Goal: Transaction & Acquisition: Purchase product/service

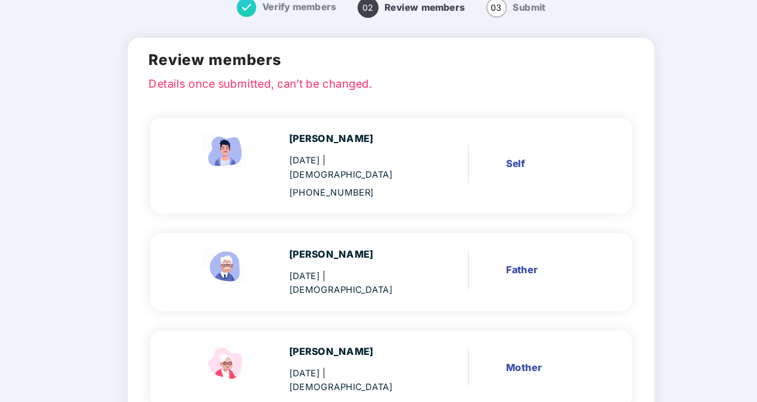
scroll to position [88, 0]
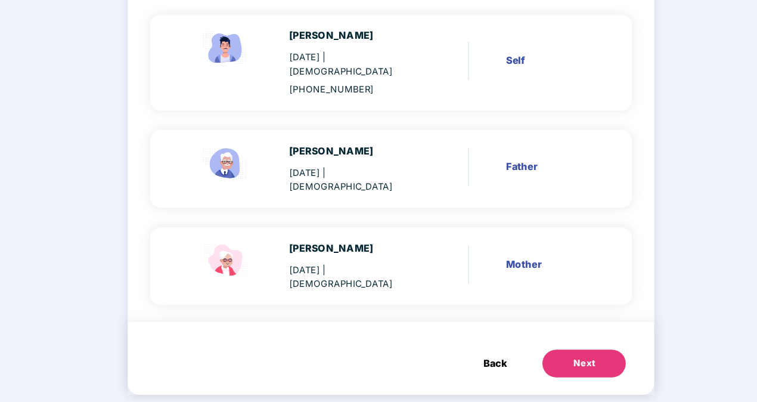
click at [458, 361] on span "Back" at bounding box center [468, 367] width 20 height 13
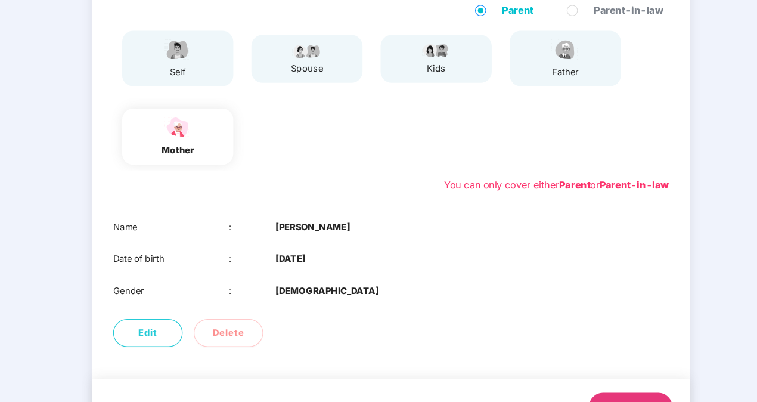
scroll to position [140, 0]
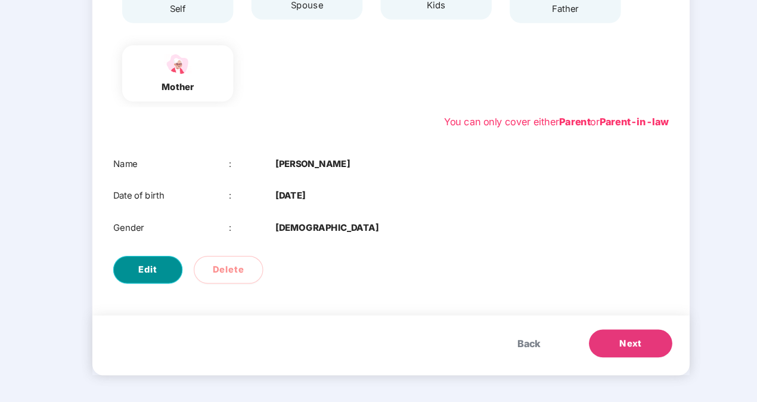
click at [166, 284] on span "Edit" at bounding box center [170, 287] width 16 height 12
select select "******"
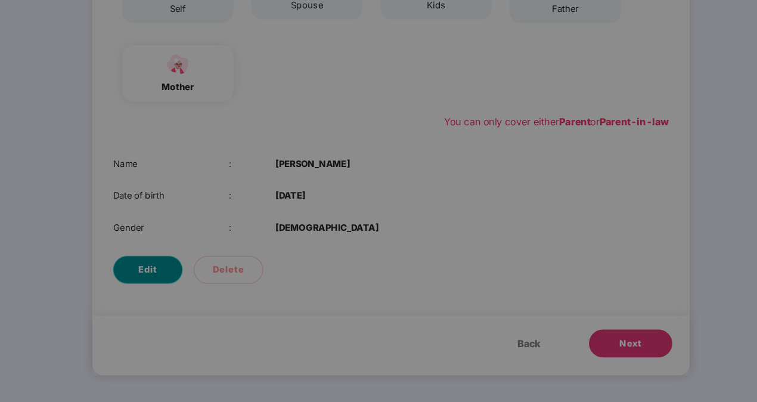
scroll to position [0, 0]
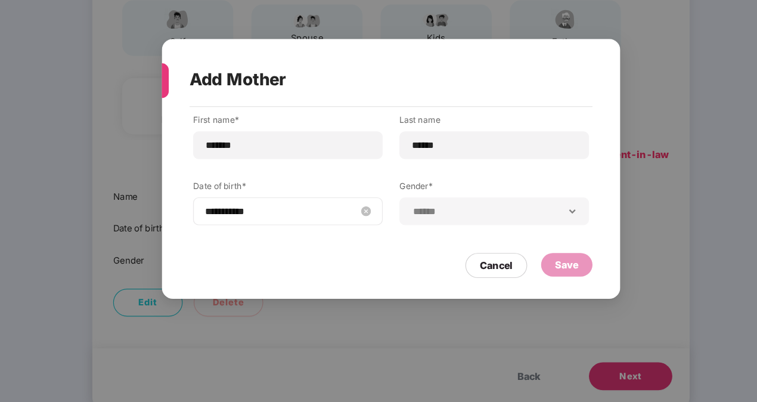
click at [304, 237] on input "**********" at bounding box center [284, 237] width 131 height 13
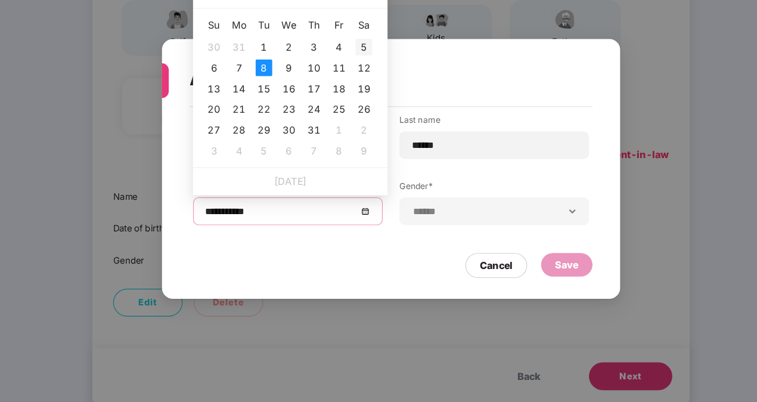
type input "**********"
click at [353, 100] on div "5" at bounding box center [355, 96] width 14 height 14
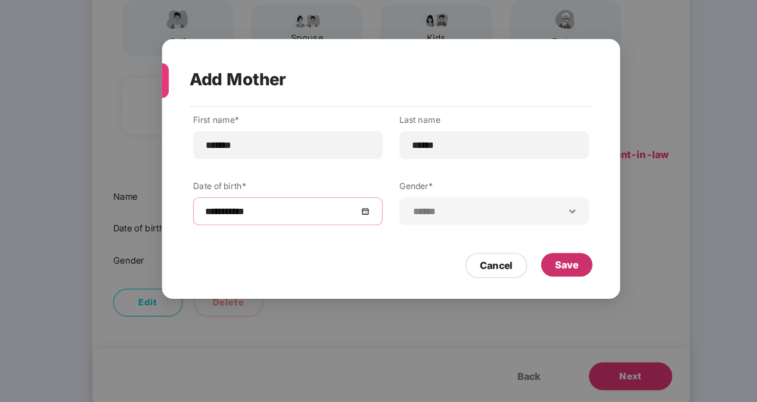
click at [526, 284] on div "Save" at bounding box center [529, 283] width 20 height 13
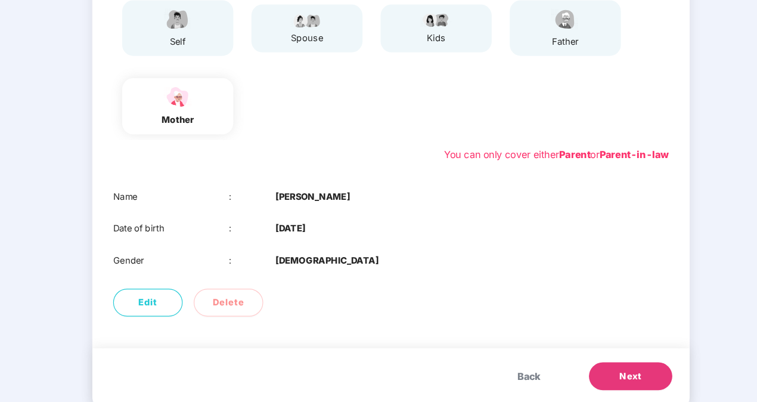
click at [581, 382] on span "Next" at bounding box center [584, 379] width 19 height 12
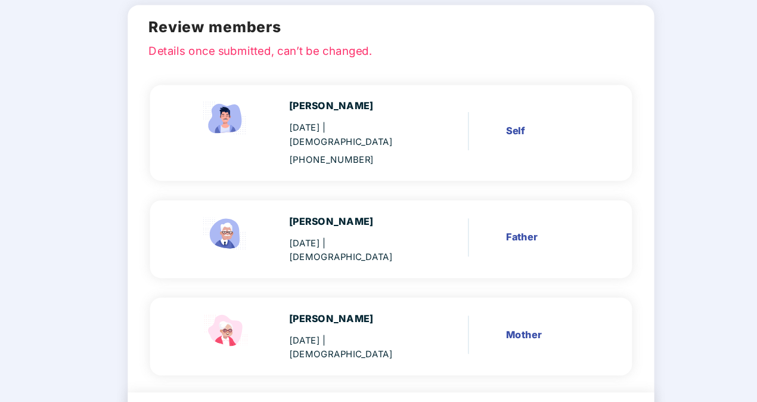
scroll to position [88, 0]
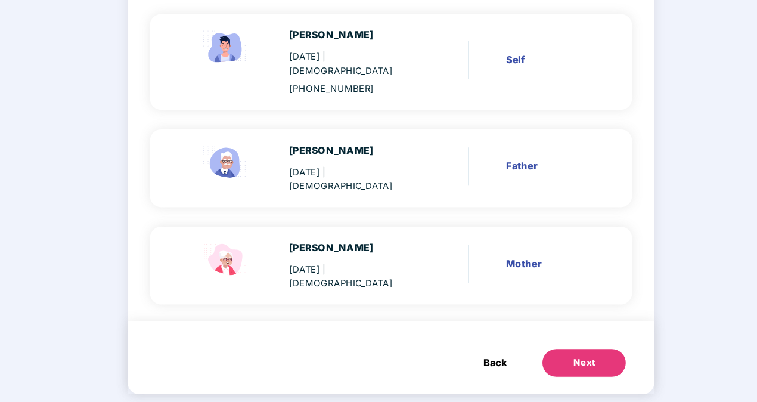
click at [536, 363] on div "Next" at bounding box center [544, 369] width 19 height 12
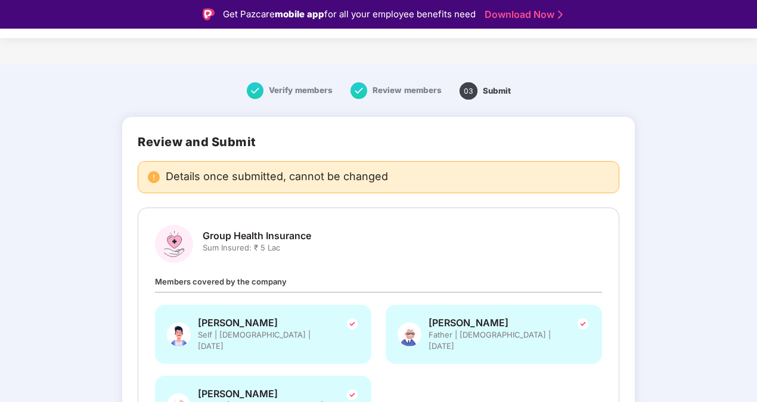
scroll to position [480, 0]
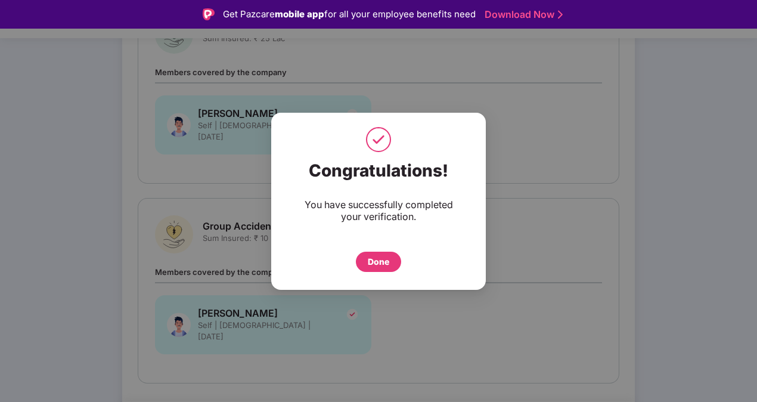
click at [381, 262] on div "Done" at bounding box center [378, 261] width 21 height 13
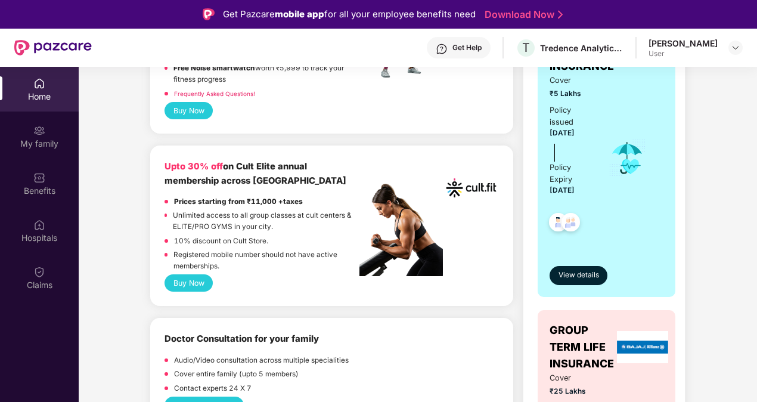
scroll to position [256, 0]
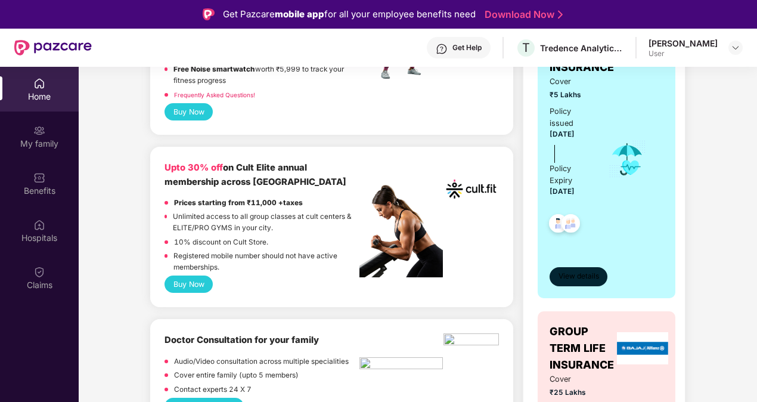
click at [574, 267] on button "View details" at bounding box center [579, 276] width 58 height 19
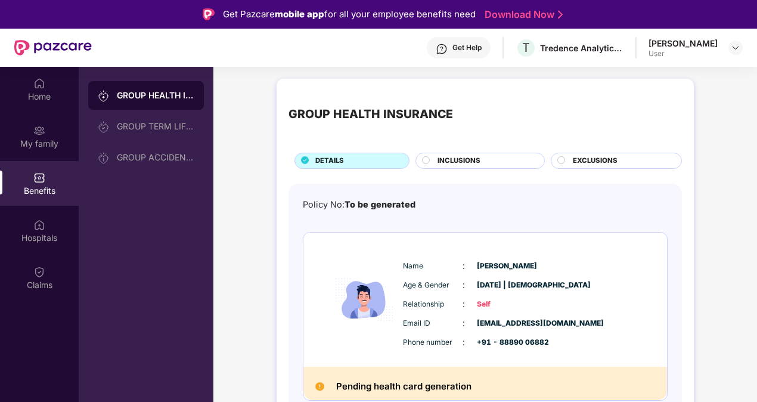
click at [488, 159] on div "INCLUSIONS" at bounding box center [485, 162] width 107 height 13
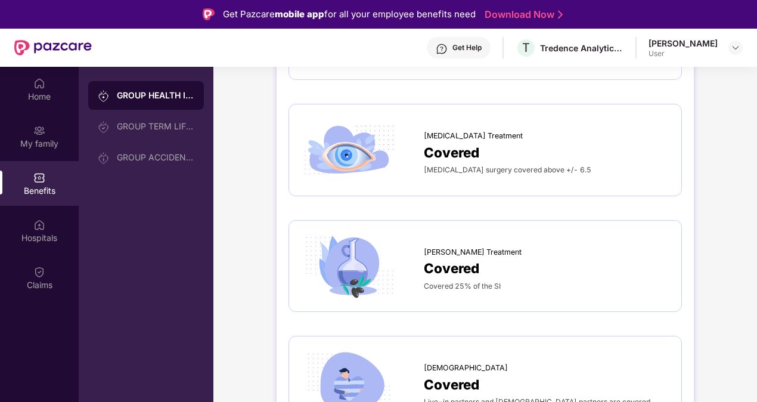
click at [525, 171] on div "Lasik Treatment Covered Lasik surgery covered above +/- 6.5" at bounding box center [485, 149] width 369 height 67
click at [513, 165] on span "Lasik surgery covered above +/- 6.5" at bounding box center [508, 169] width 168 height 9
drag, startPoint x: 513, startPoint y: 161, endPoint x: 484, endPoint y: 139, distance: 36.6
click at [484, 142] on div "Covered" at bounding box center [547, 152] width 246 height 21
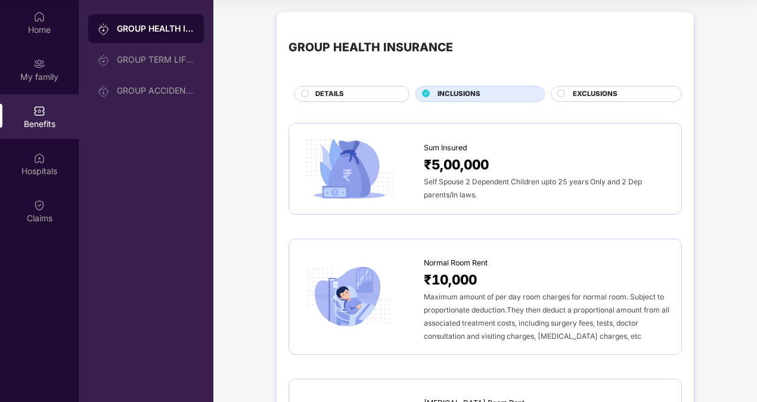
click at [378, 90] on div "DETAILS" at bounding box center [357, 95] width 94 height 13
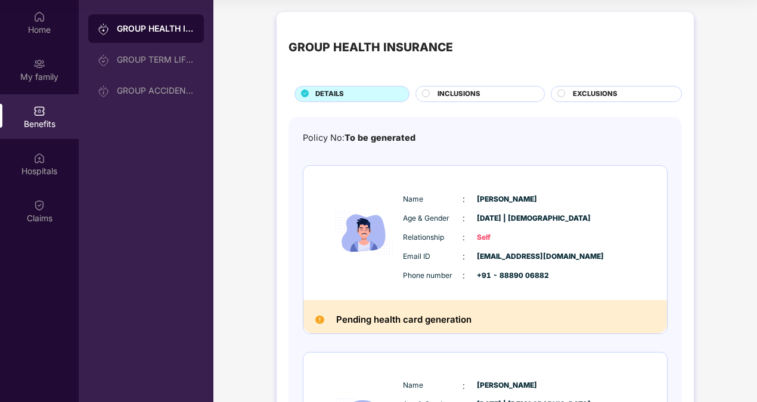
click at [592, 94] on span "EXCLUSIONS" at bounding box center [595, 94] width 45 height 11
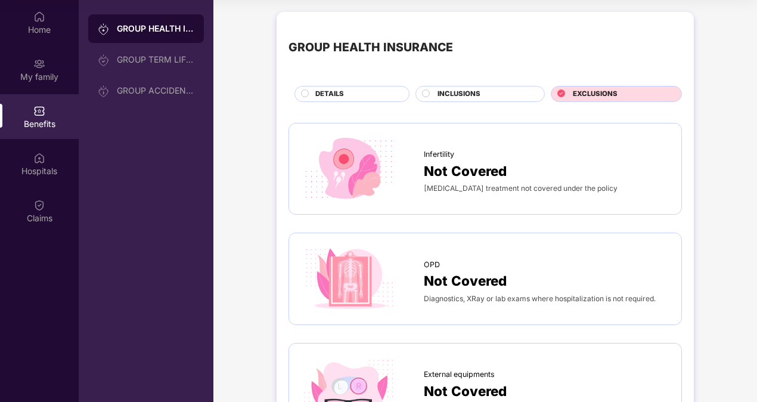
click at [374, 96] on div "DETAILS" at bounding box center [357, 95] width 94 height 13
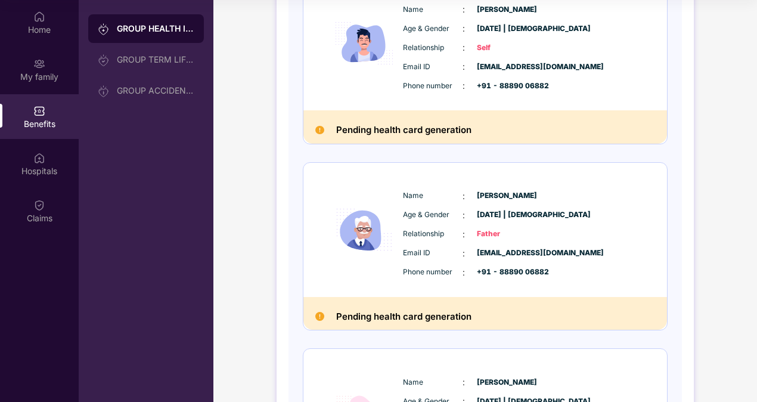
scroll to position [377, 0]
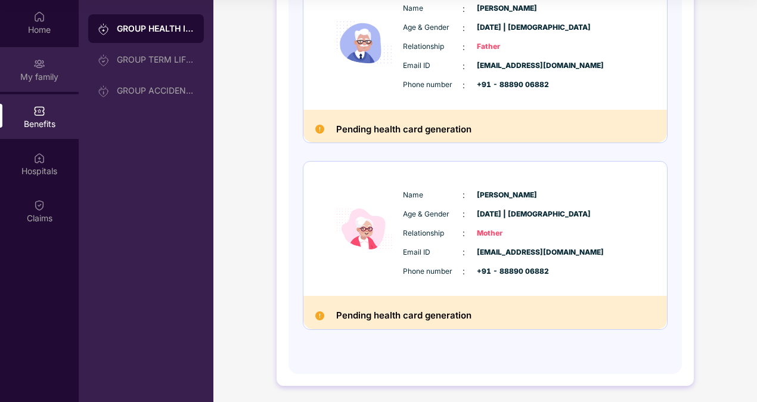
click at [27, 56] on div "My family" at bounding box center [39, 69] width 79 height 45
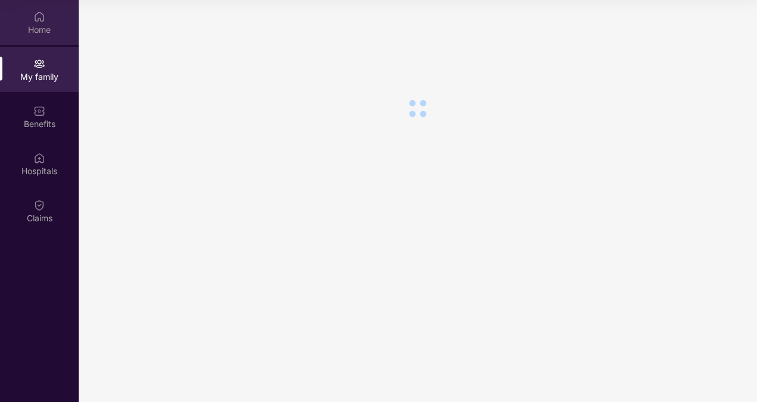
click at [35, 33] on div "Home" at bounding box center [39, 30] width 79 height 12
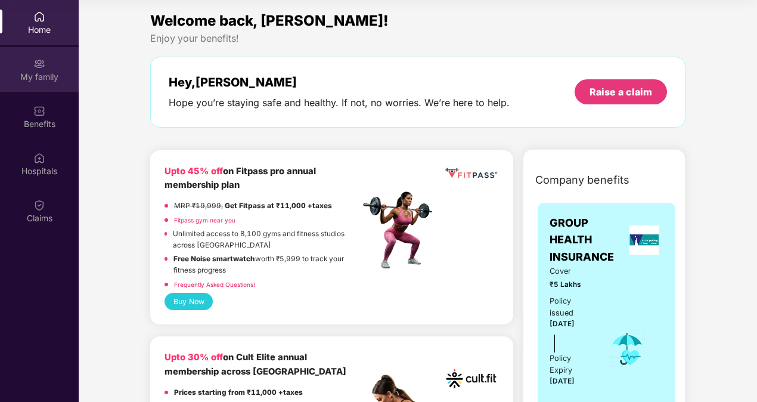
click at [38, 71] on div "My family" at bounding box center [39, 77] width 79 height 12
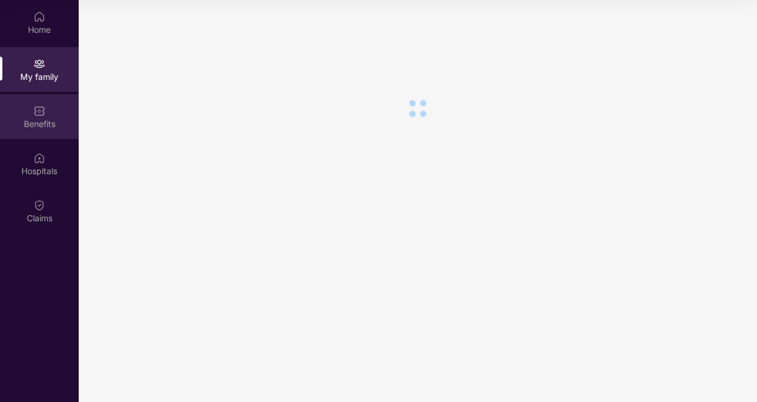
click at [36, 107] on img at bounding box center [39, 111] width 12 height 12
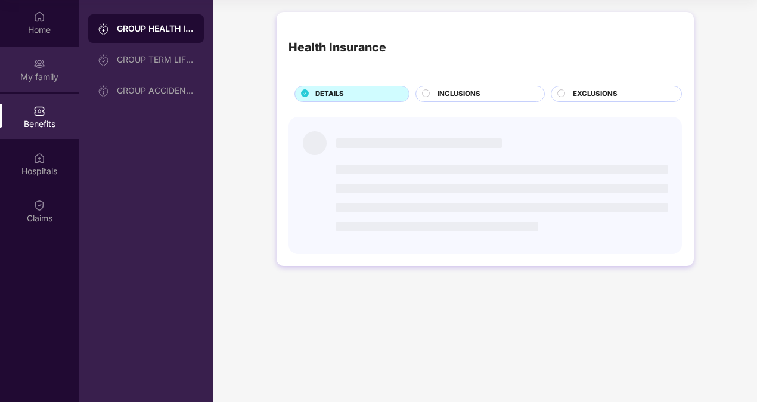
click at [36, 80] on div "My family" at bounding box center [39, 77] width 79 height 12
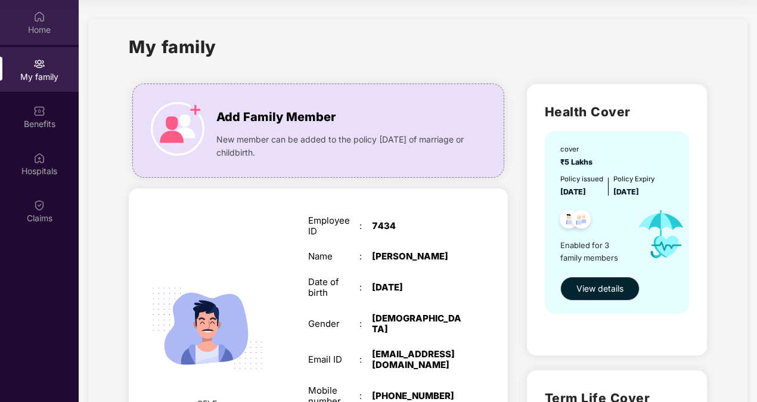
click at [29, 23] on div "Home" at bounding box center [39, 22] width 79 height 45
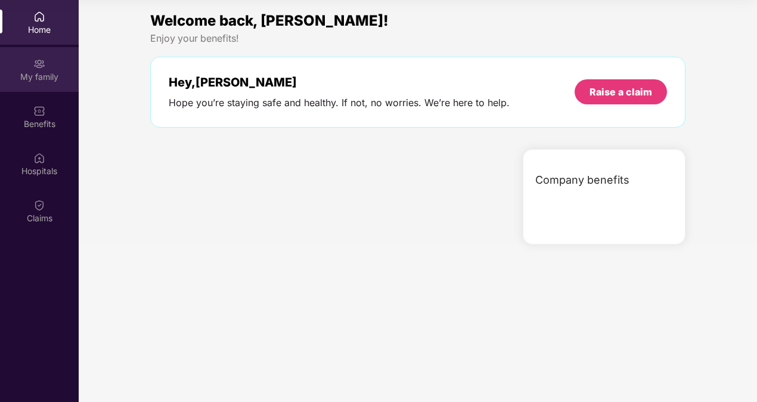
click at [34, 61] on img at bounding box center [39, 64] width 12 height 12
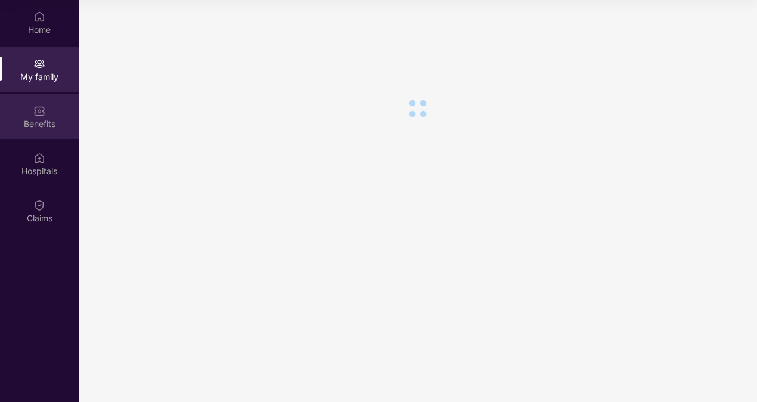
click at [51, 111] on div "Benefits" at bounding box center [39, 116] width 79 height 45
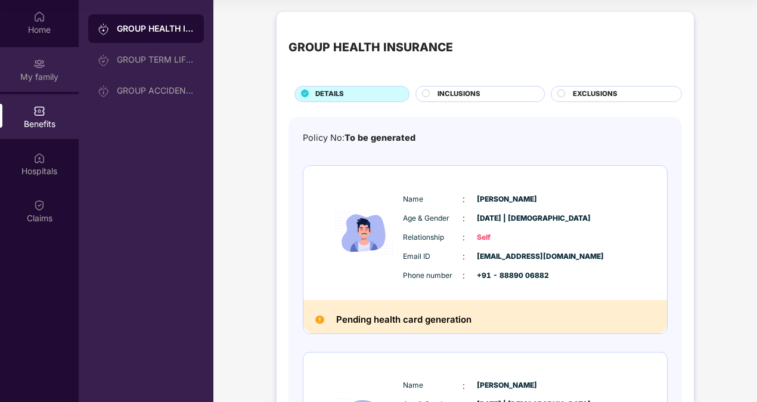
click at [46, 76] on div "My family" at bounding box center [39, 77] width 79 height 12
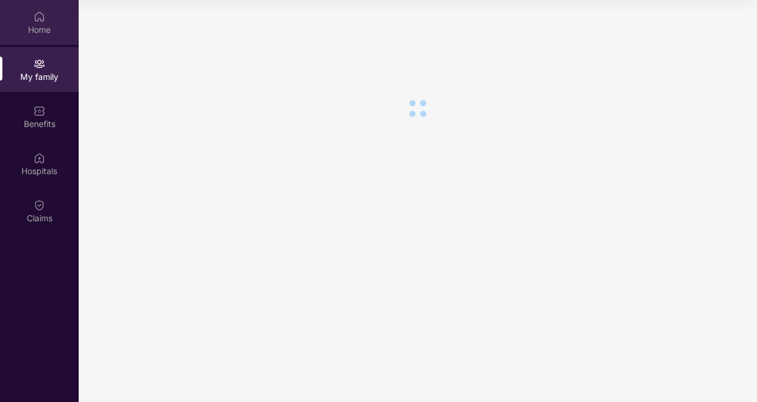
click at [52, 31] on div "Home" at bounding box center [39, 30] width 79 height 12
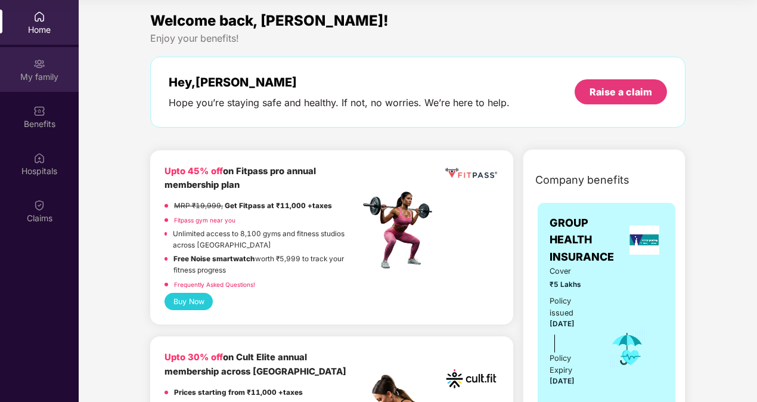
click at [43, 75] on div "My family" at bounding box center [39, 77] width 79 height 12
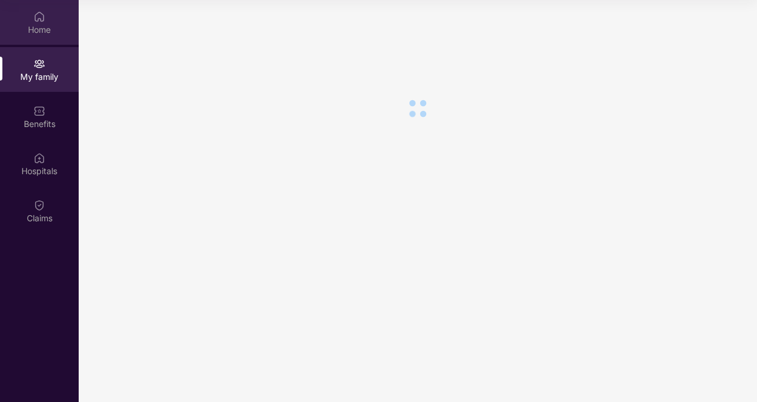
click at [44, 41] on div "Home" at bounding box center [39, 22] width 79 height 45
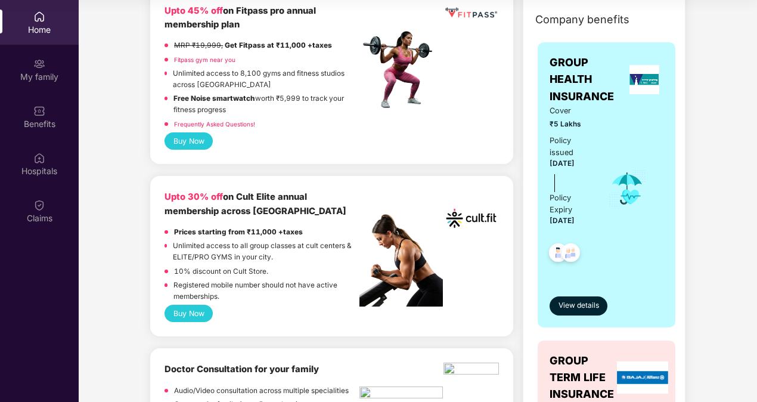
scroll to position [161, 0]
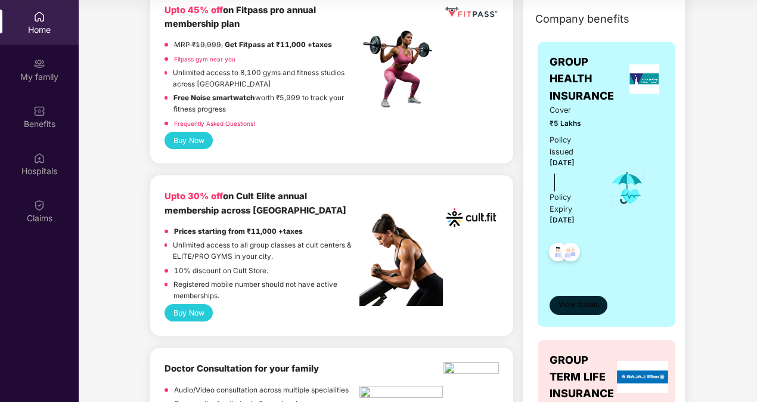
click at [572, 305] on span "View details" at bounding box center [579, 304] width 41 height 11
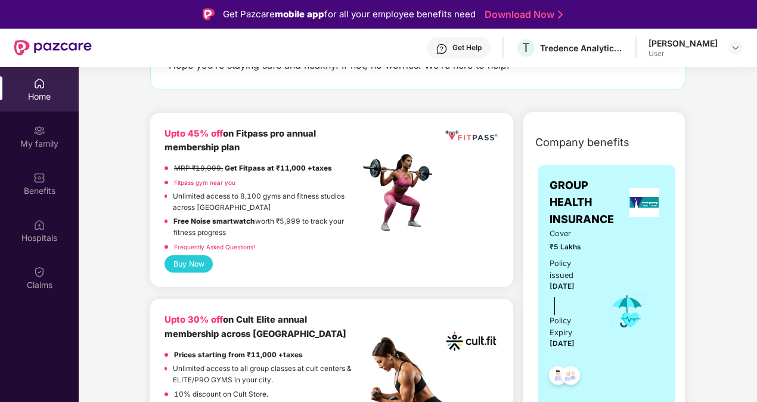
scroll to position [107, 0]
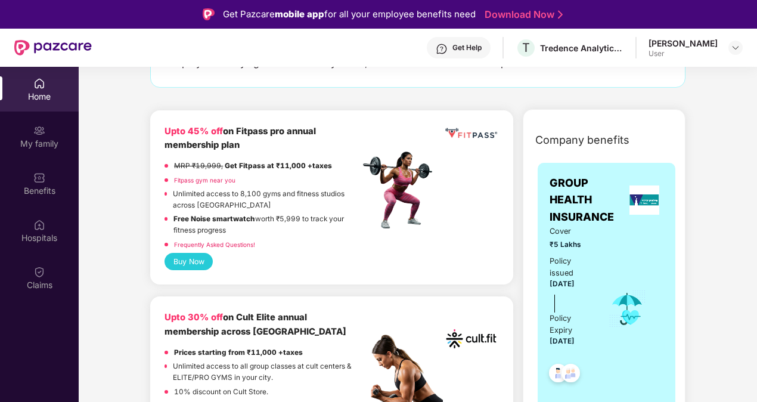
click at [640, 202] on img at bounding box center [645, 199] width 30 height 29
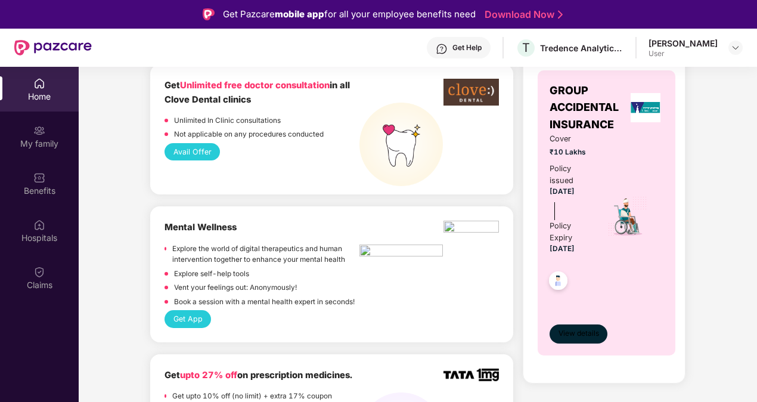
scroll to position [775, 0]
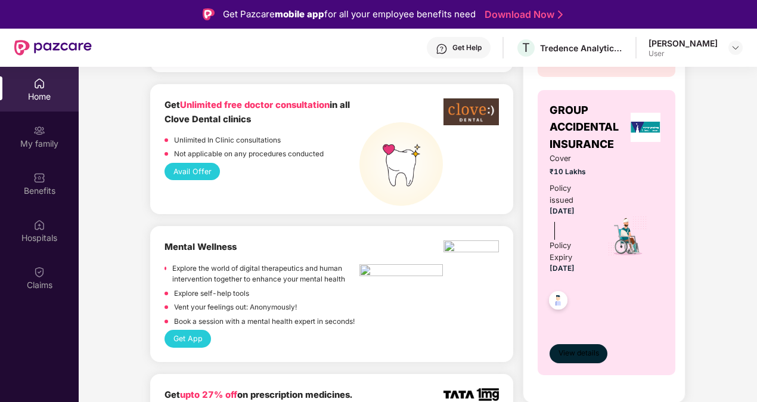
click at [579, 350] on span "View details" at bounding box center [579, 353] width 41 height 11
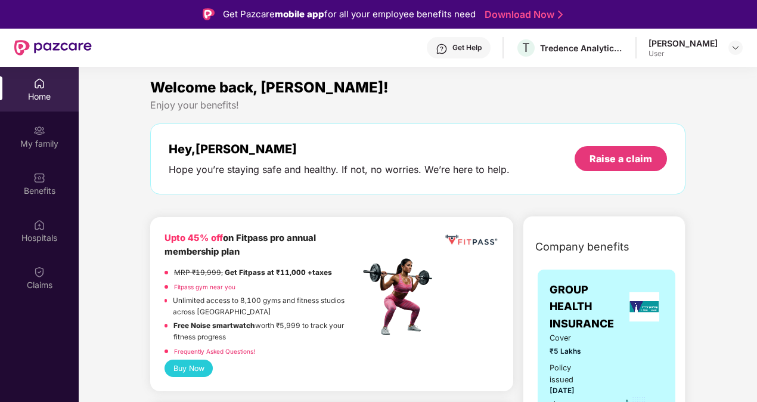
click at [456, 130] on div "Hey, Ajay Kumar Hope you’re staying safe and healthy. If not, no worries. We’re…" at bounding box center [418, 158] width 536 height 71
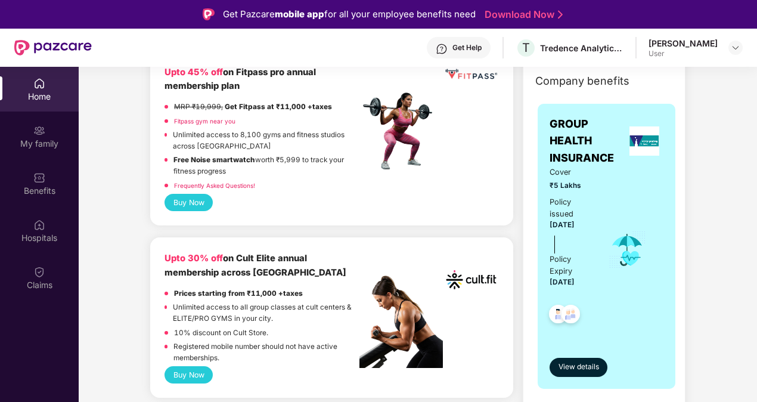
scroll to position [174, 0]
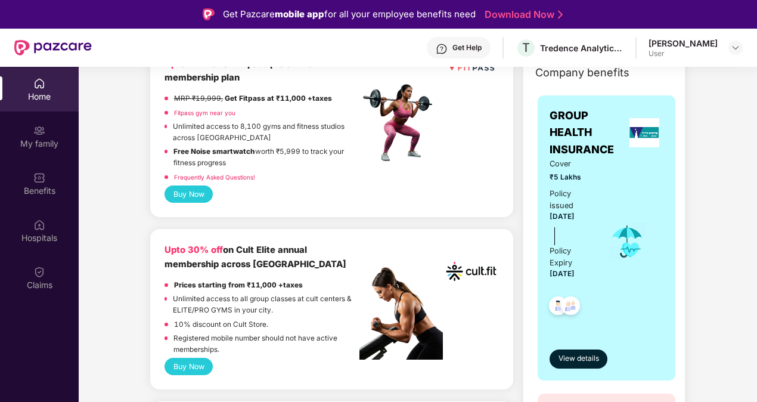
click at [197, 365] on button "Buy Now" at bounding box center [189, 366] width 48 height 17
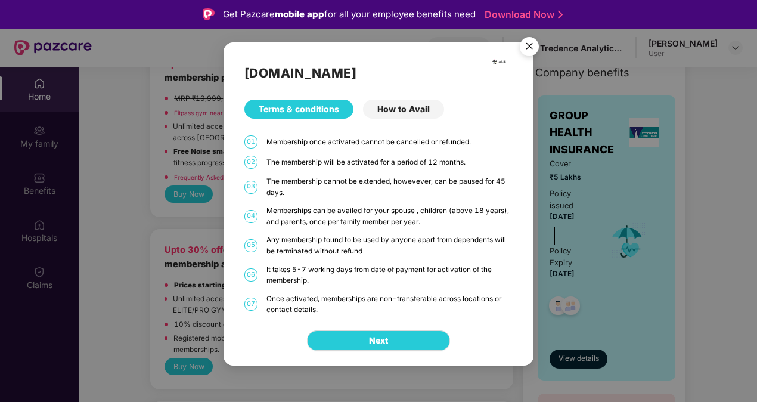
click at [392, 113] on div "How to Avail" at bounding box center [403, 109] width 81 height 19
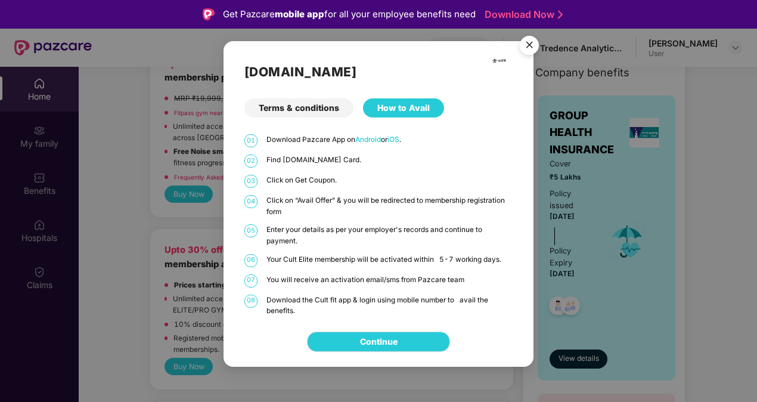
click at [306, 111] on div "Terms & conditions" at bounding box center [299, 107] width 109 height 19
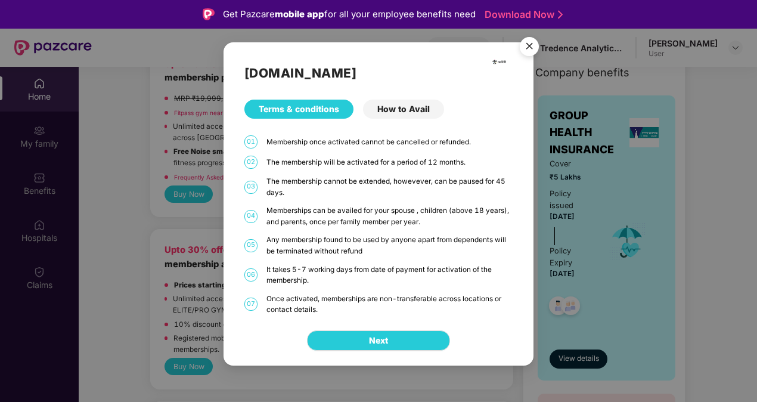
click at [531, 41] on img "Close" at bounding box center [529, 48] width 33 height 33
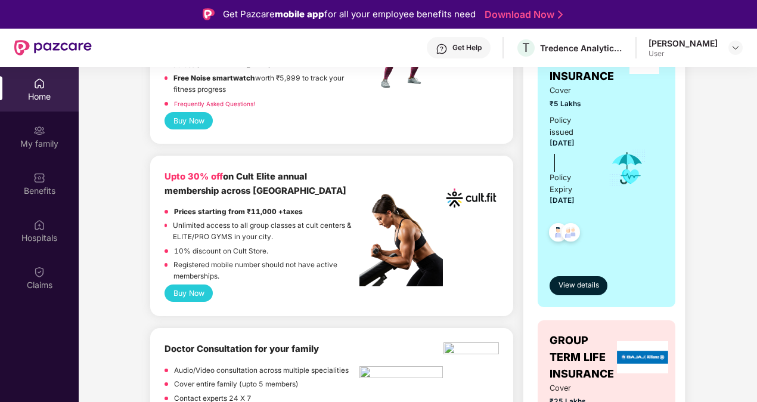
scroll to position [249, 0]
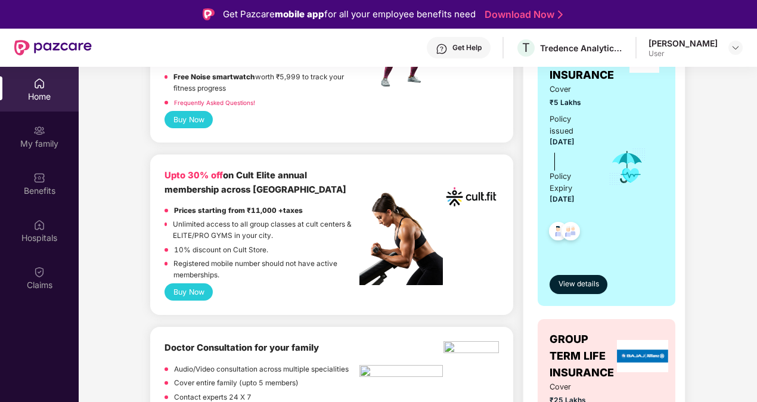
click at [202, 294] on button "Buy Now" at bounding box center [189, 291] width 48 height 17
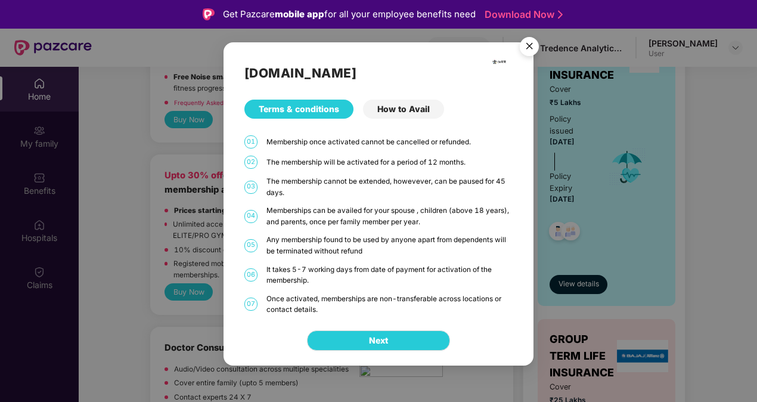
scroll to position [67, 0]
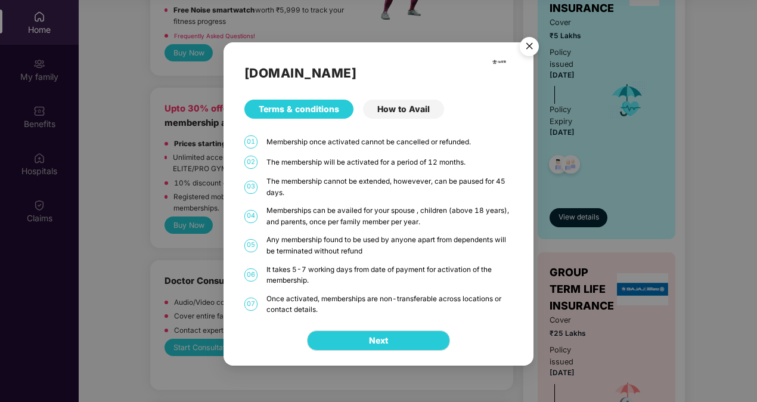
click at [432, 107] on div "How to Avail" at bounding box center [403, 109] width 81 height 19
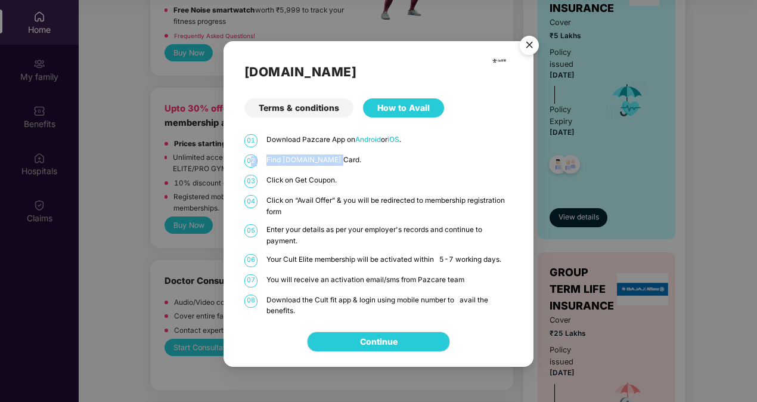
drag, startPoint x: 326, startPoint y: 156, endPoint x: 249, endPoint y: 156, distance: 76.9
click at [249, 156] on div "02 Find Cult.fit Card." at bounding box center [379, 160] width 268 height 13
drag, startPoint x: 249, startPoint y: 156, endPoint x: 346, endPoint y: 172, distance: 97.9
click at [346, 172] on div "01 Download Pazcare App on Android or iOS . 02 Find Cult.fit Card. 03 Click on …" at bounding box center [379, 225] width 268 height 182
click at [531, 45] on img "Close" at bounding box center [529, 46] width 33 height 33
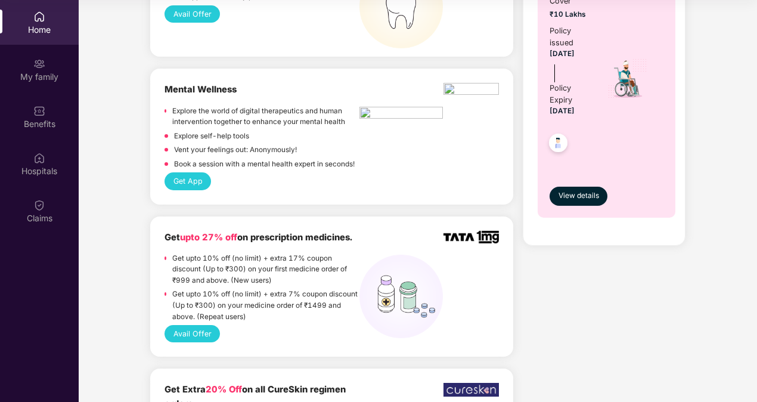
scroll to position [953, 0]
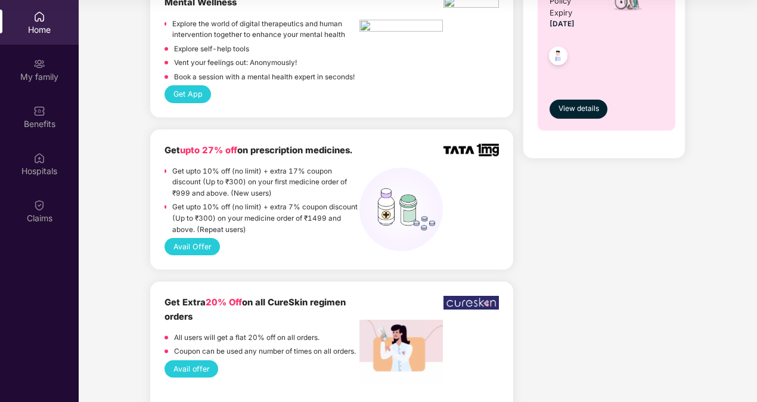
click at [187, 91] on button "Get App" at bounding box center [188, 93] width 47 height 17
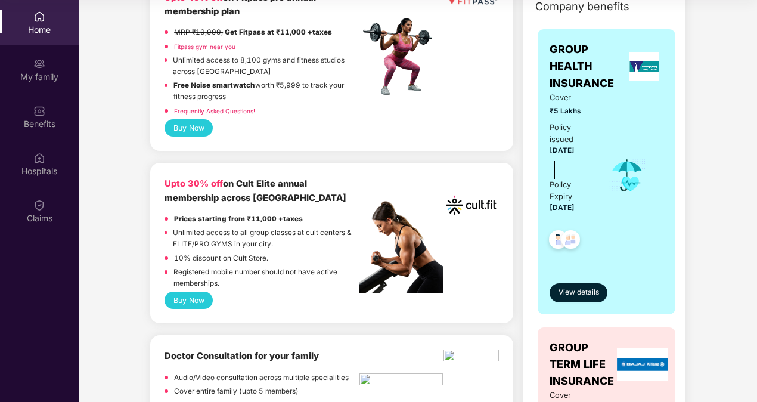
scroll to position [175, 0]
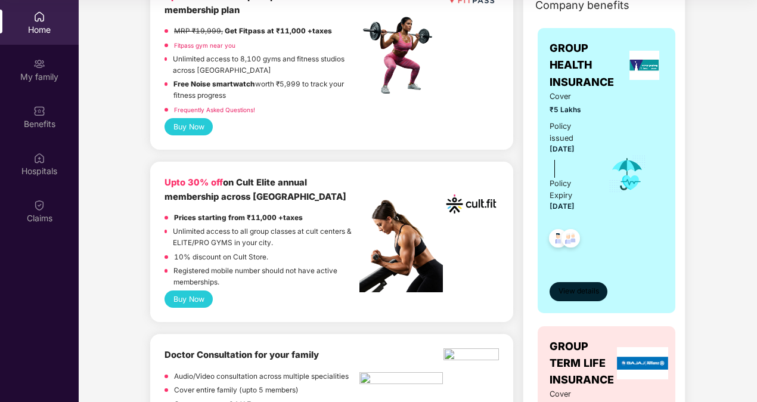
click at [561, 289] on span "View details" at bounding box center [579, 291] width 41 height 11
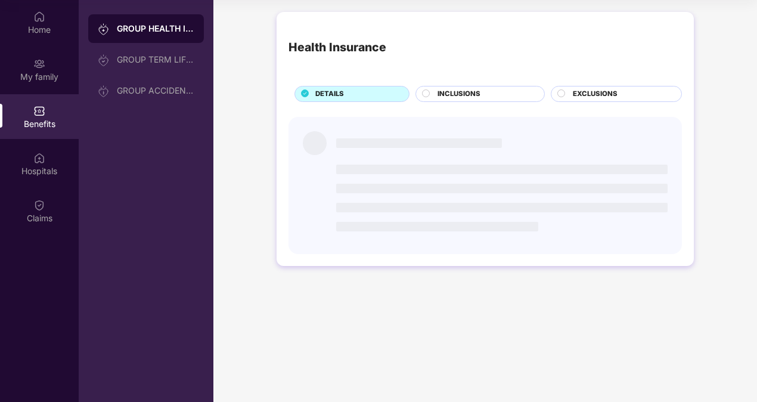
scroll to position [0, 0]
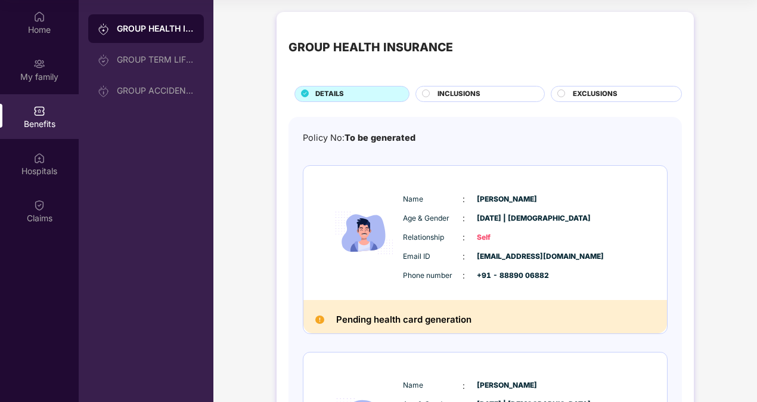
click at [462, 93] on span "INCLUSIONS" at bounding box center [459, 94] width 43 height 11
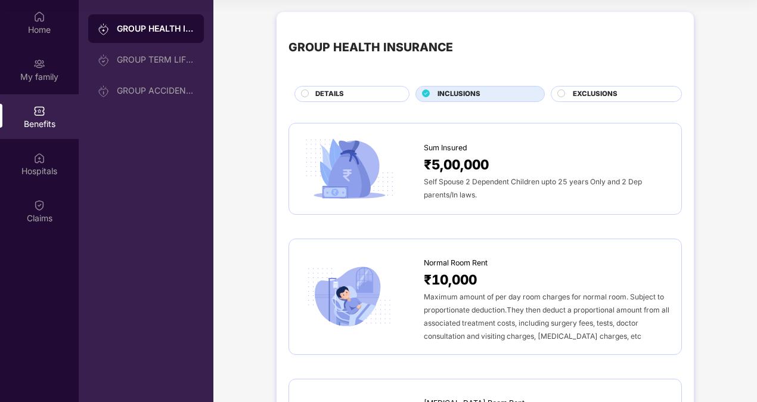
click at [607, 86] on div "EXCLUSIONS" at bounding box center [616, 94] width 131 height 16
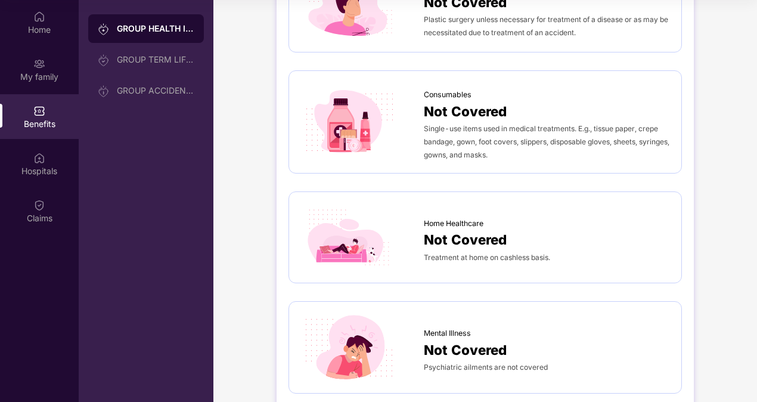
scroll to position [858, 0]
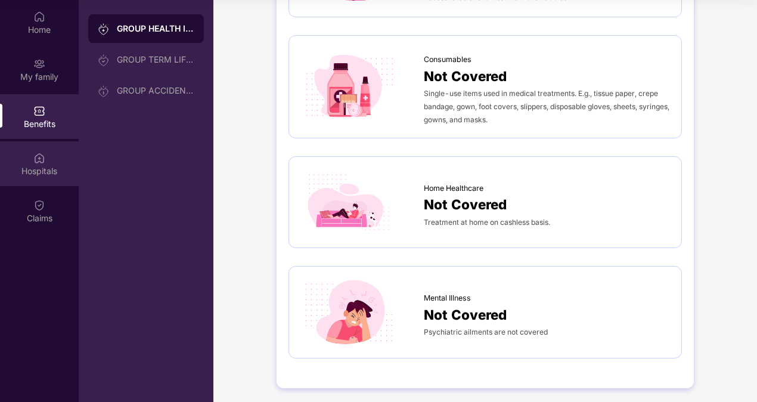
click at [42, 151] on div at bounding box center [39, 157] width 12 height 12
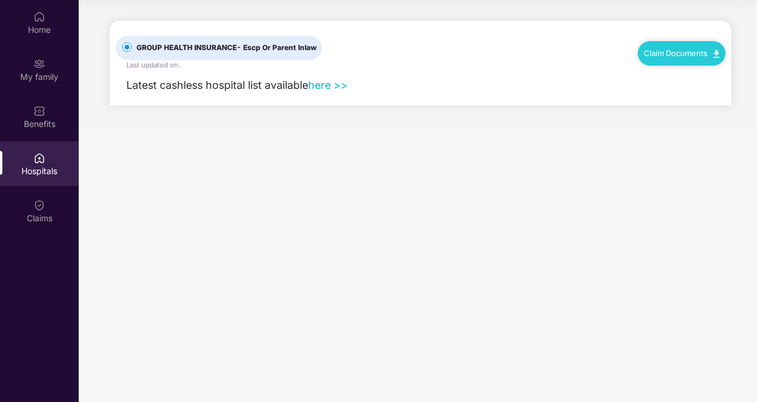
click at [335, 89] on link "here >>" at bounding box center [328, 85] width 40 height 13
